Goal: Task Accomplishment & Management: Manage account settings

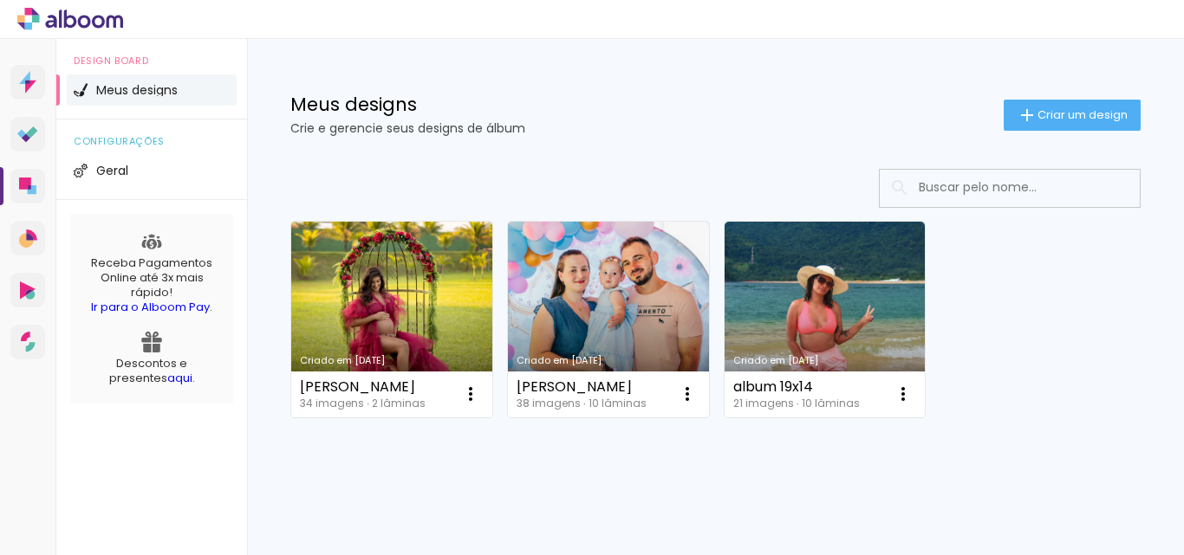
click at [101, 10] on icon at bounding box center [70, 19] width 106 height 23
drag, startPoint x: 1153, startPoint y: 0, endPoint x: 721, endPoint y: 94, distance: 442.6
click at [721, 94] on div "Meus designs Crie e gerencie seus designs de álbum Criar um design" at bounding box center [715, 95] width 937 height 113
click at [776, 17] on div at bounding box center [592, 19] width 1184 height 39
click at [97, 60] on span "Design Board" at bounding box center [152, 61] width 156 height 10
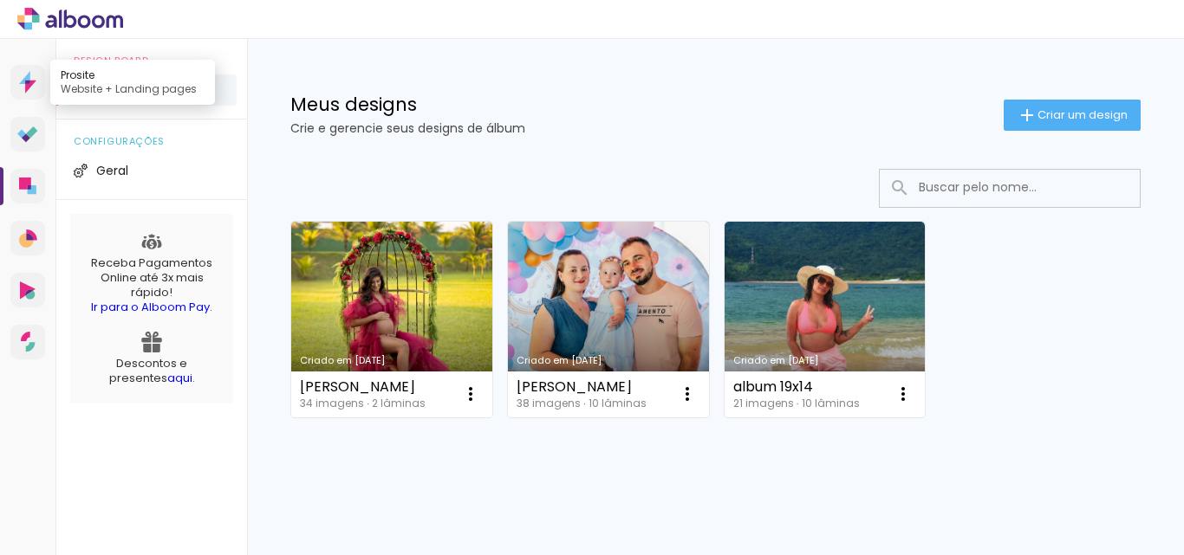
click at [27, 81] on icon at bounding box center [27, 82] width 17 height 23
